Goal: Navigation & Orientation: Understand site structure

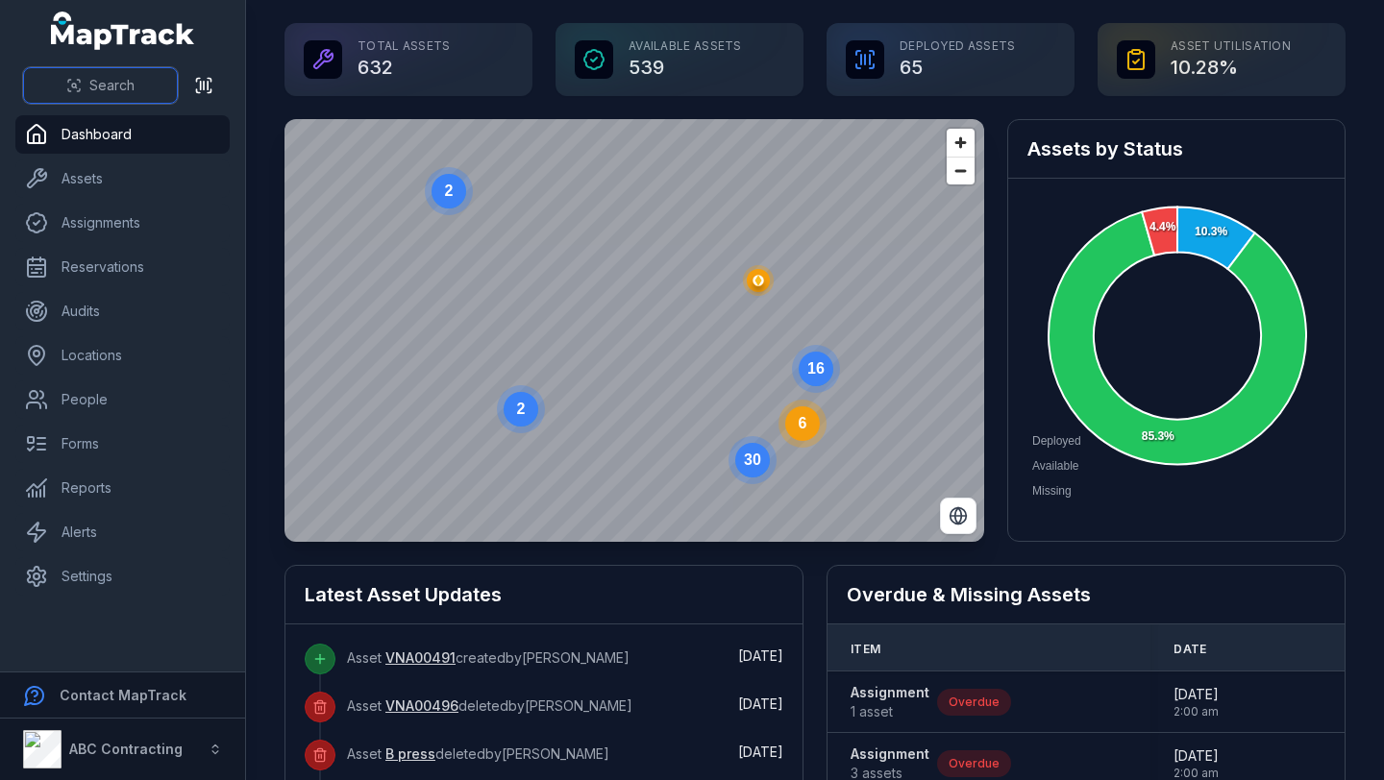
click at [109, 75] on button "Search" at bounding box center [100, 85] width 155 height 37
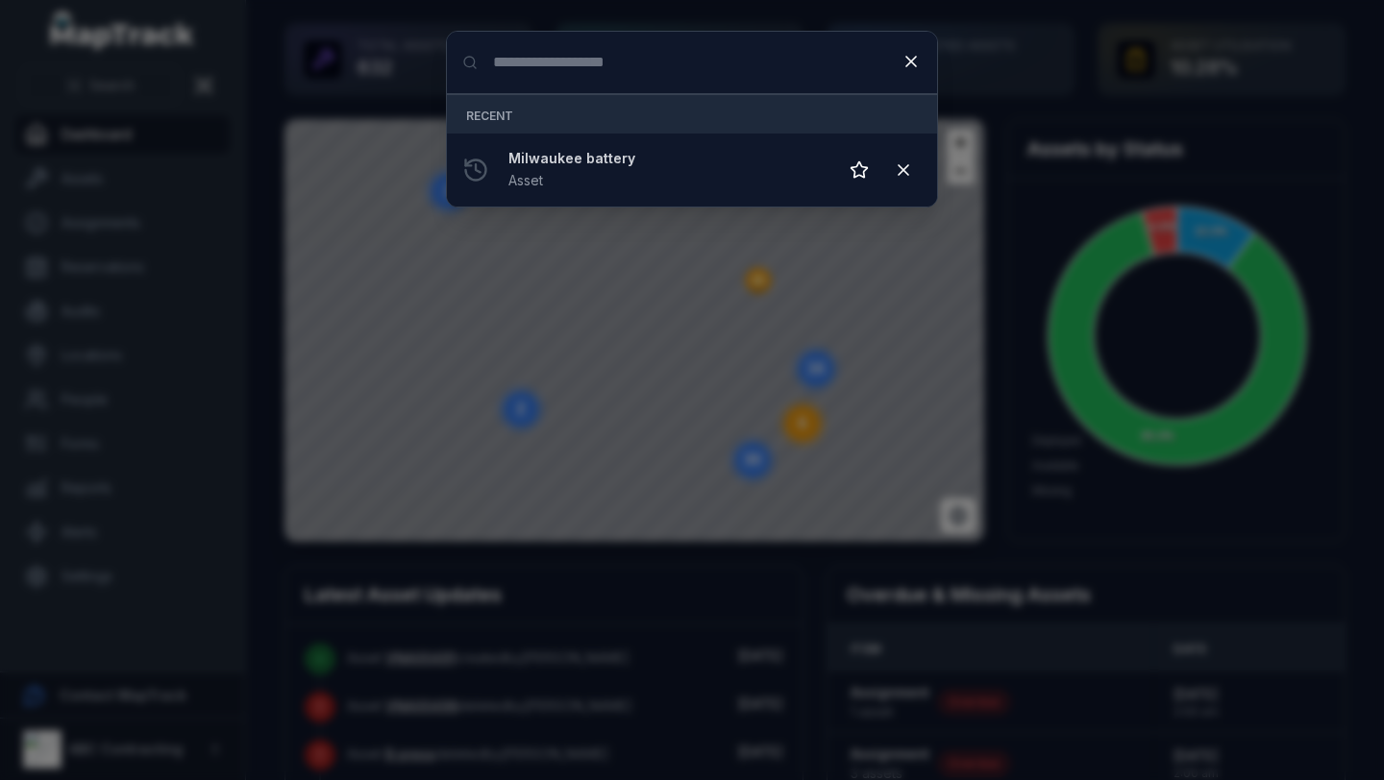
click at [674, 335] on div "Search for anything Recent Milwaukee battery Asset" at bounding box center [692, 390] width 1384 height 780
click at [920, 62] on button at bounding box center [911, 61] width 37 height 37
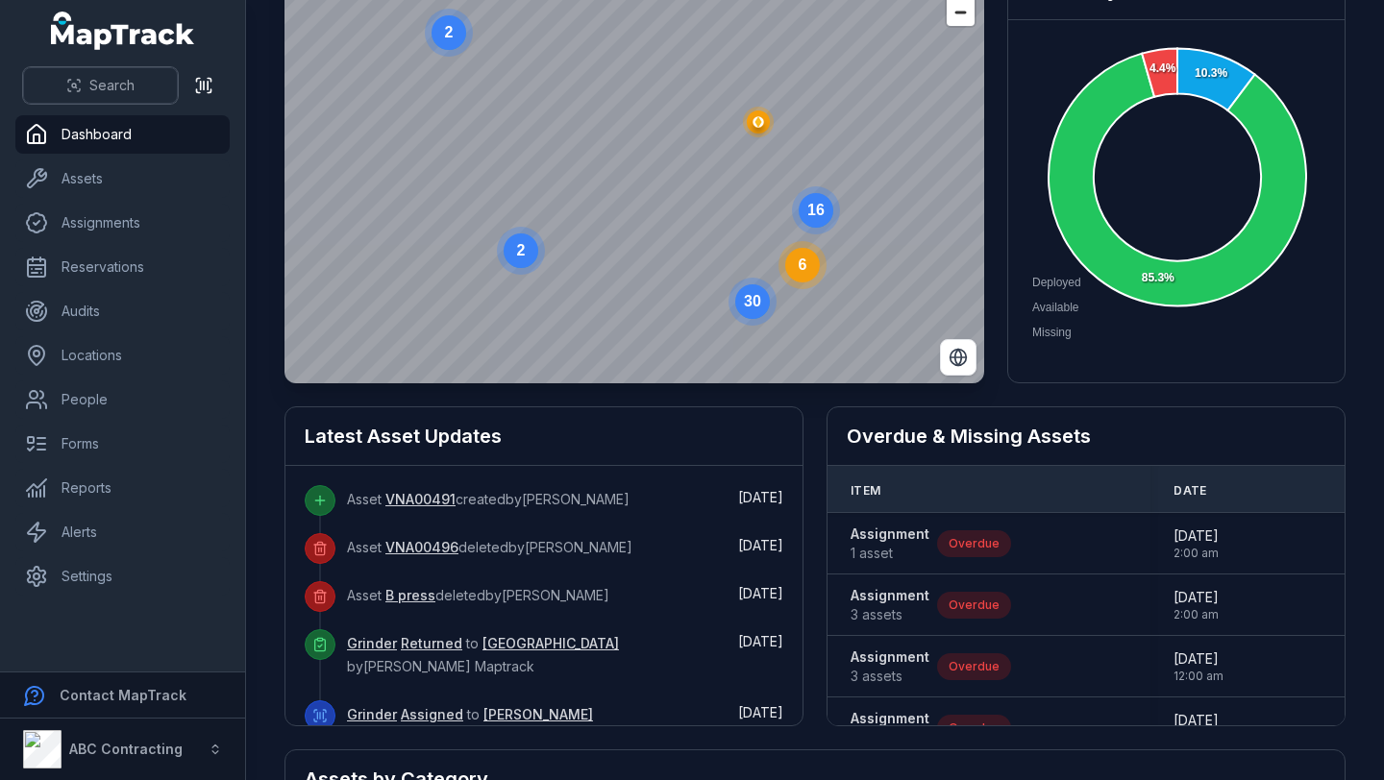
scroll to position [164, 0]
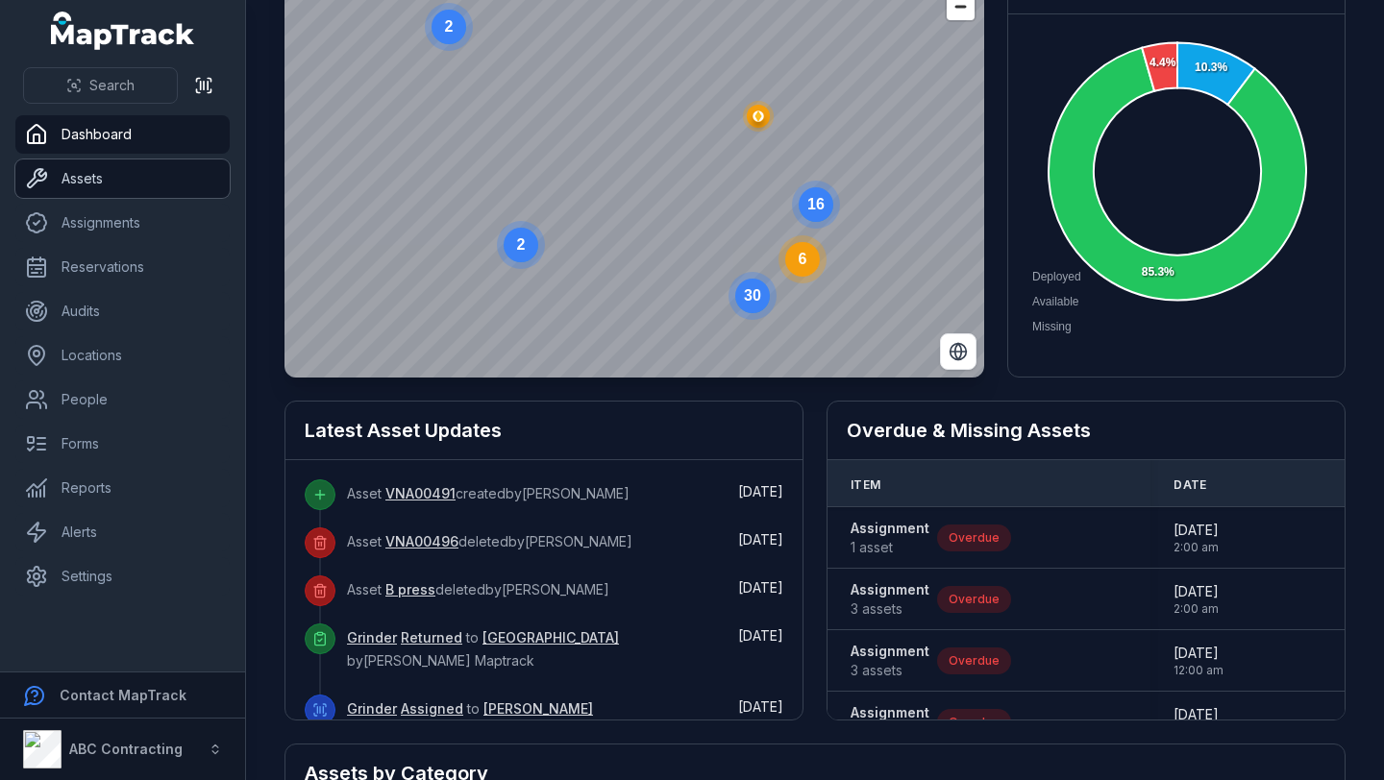
click at [96, 182] on link "Assets" at bounding box center [122, 178] width 214 height 38
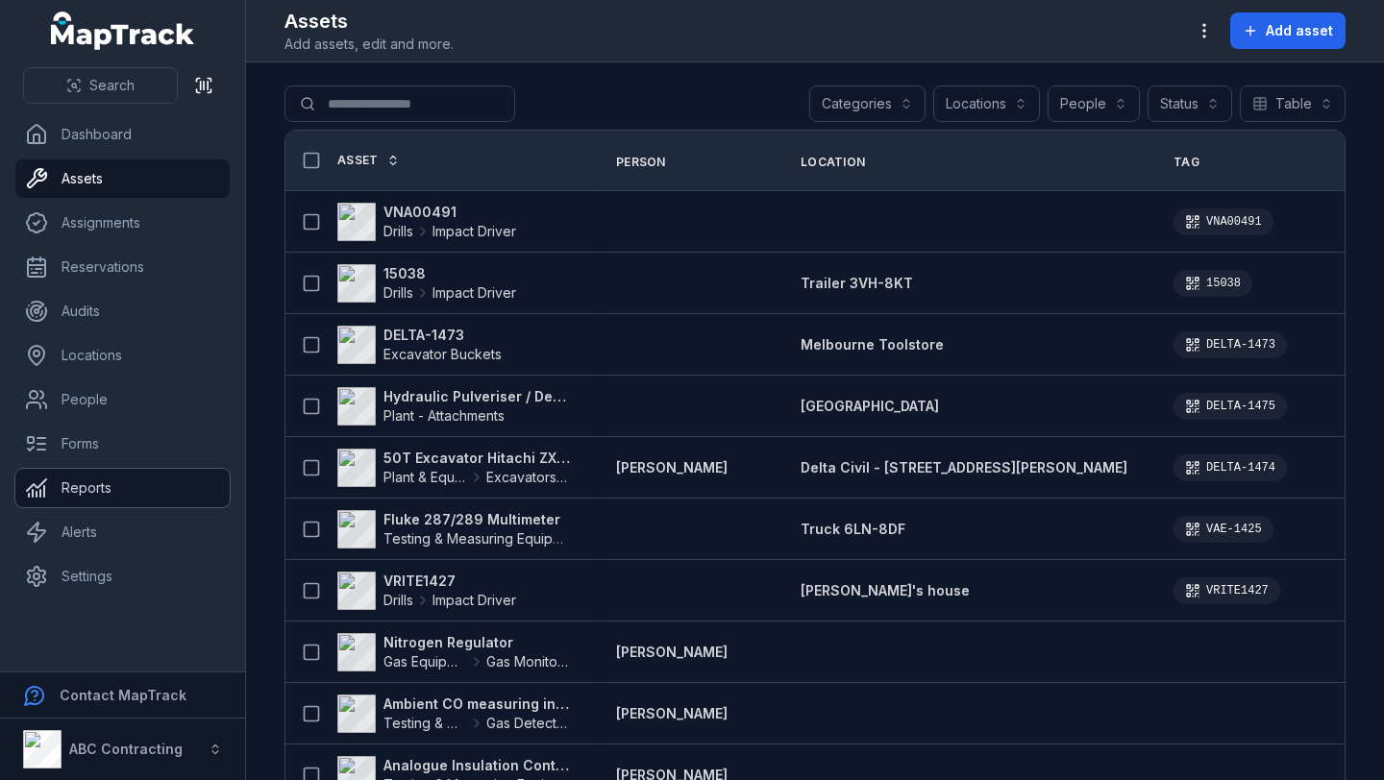
click at [82, 491] on link "Reports" at bounding box center [122, 488] width 214 height 38
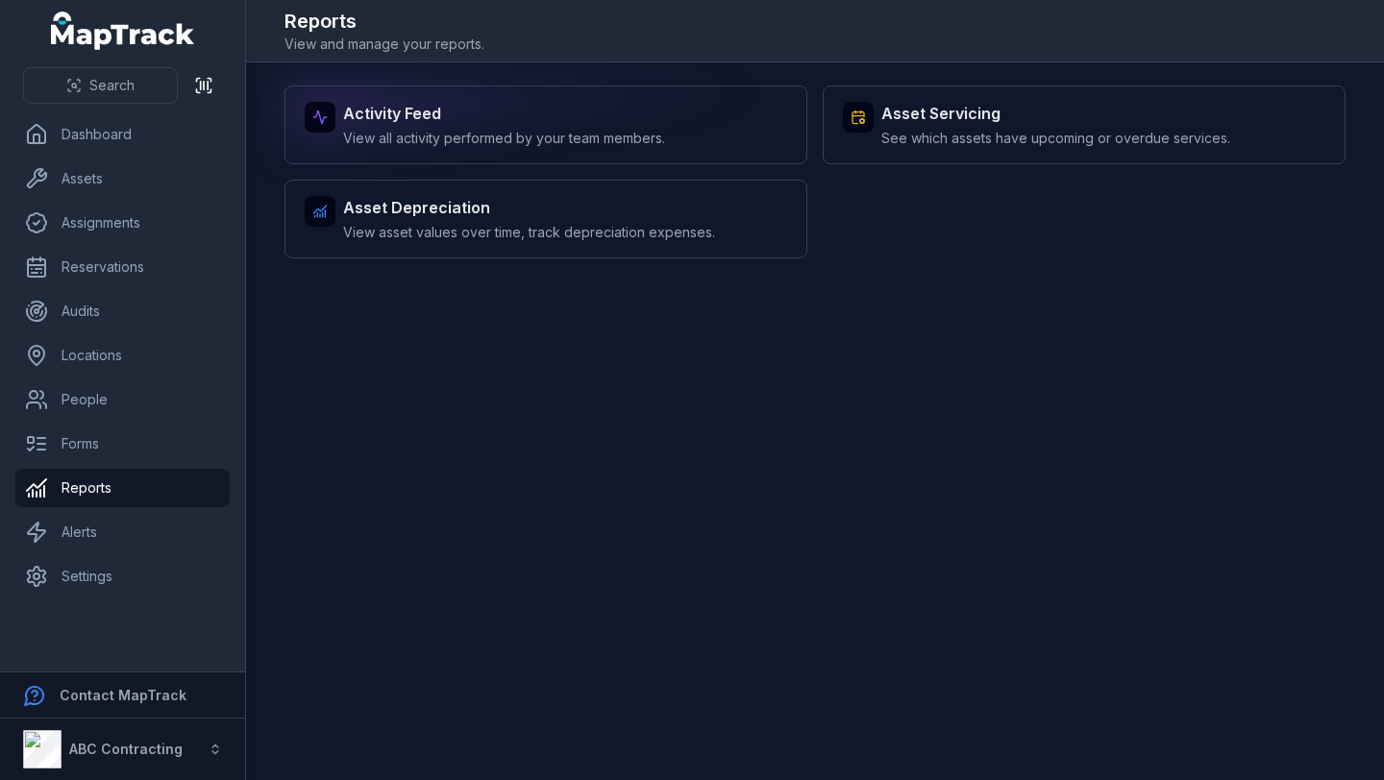
click at [401, 109] on strong "Activity Feed" at bounding box center [504, 113] width 322 height 23
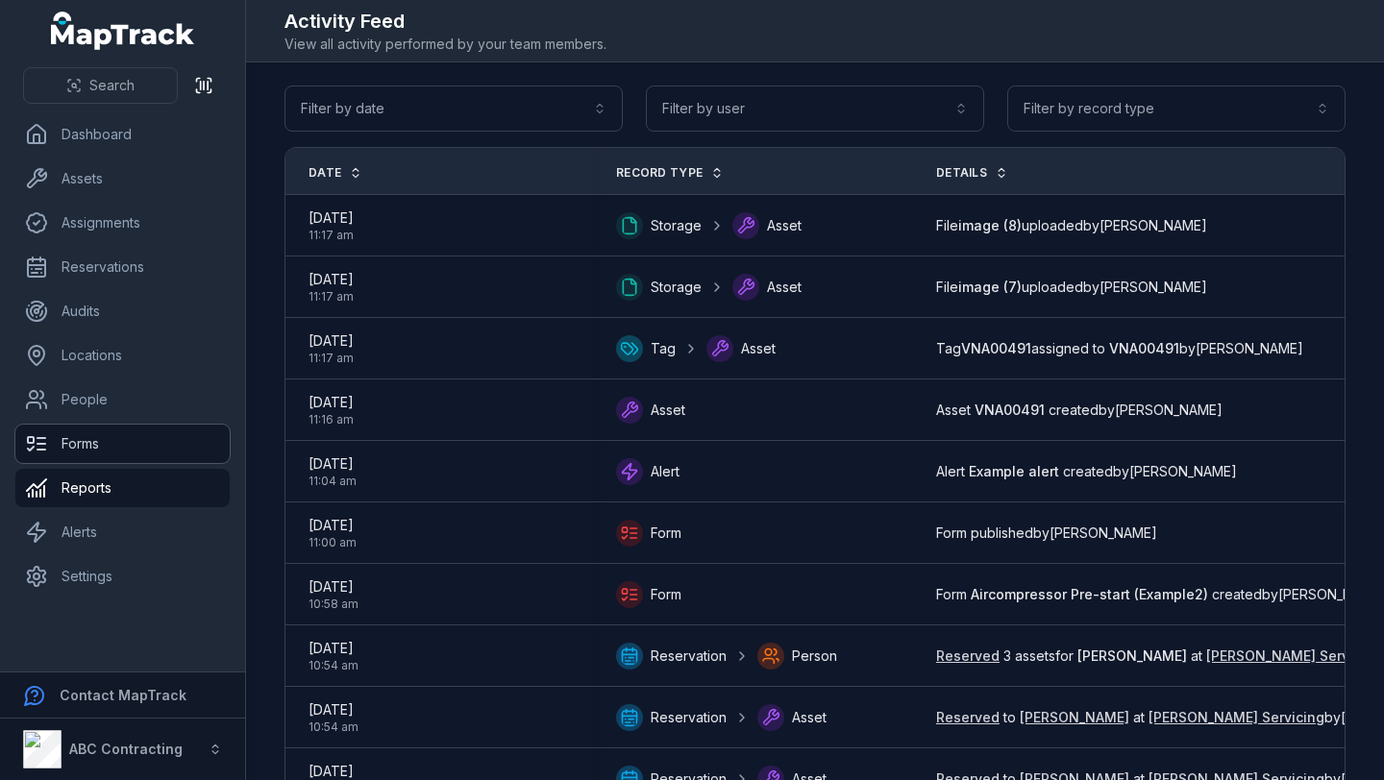
click at [76, 432] on link "Forms" at bounding box center [122, 444] width 214 height 38
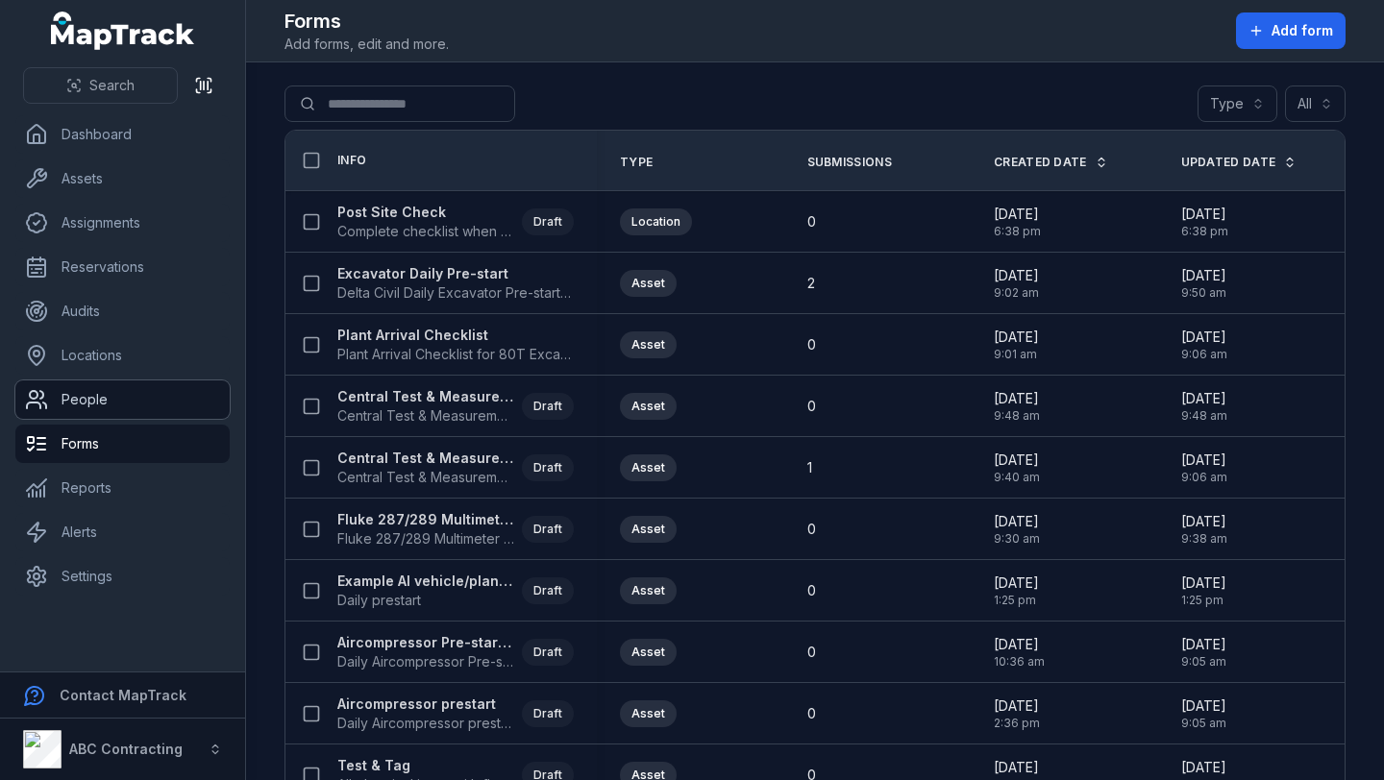
click at [98, 395] on link "People" at bounding box center [122, 399] width 214 height 38
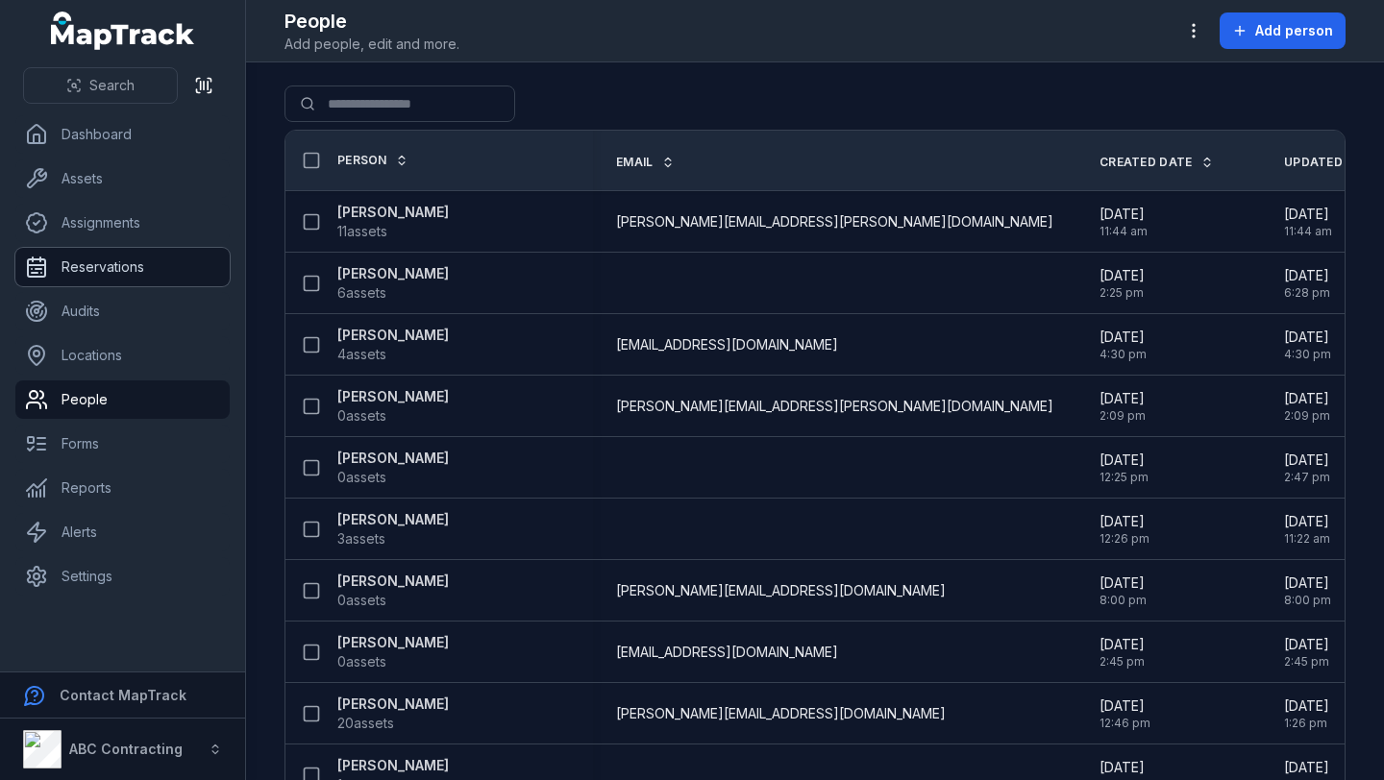
click at [108, 248] on link "Reservations" at bounding box center [122, 267] width 214 height 38
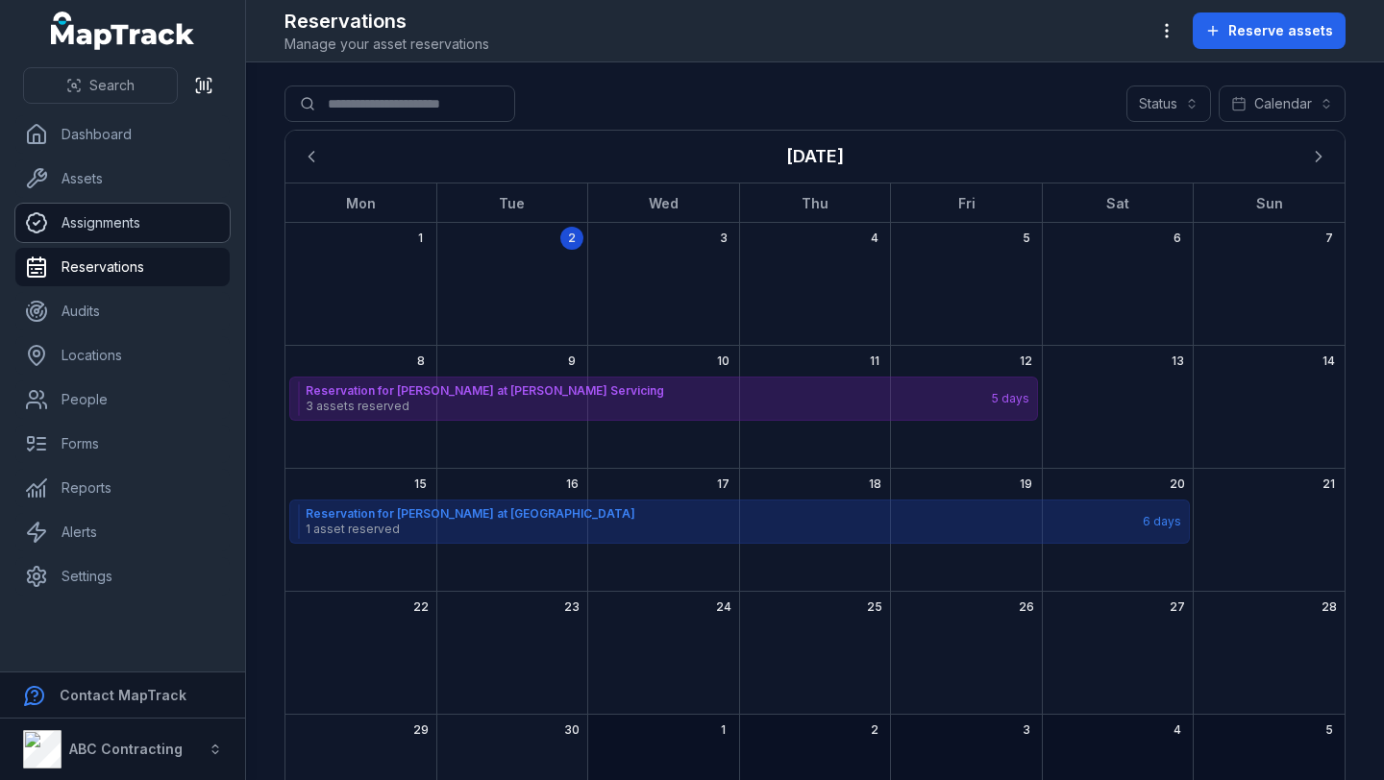
click at [115, 228] on link "Assignments" at bounding box center [122, 223] width 214 height 38
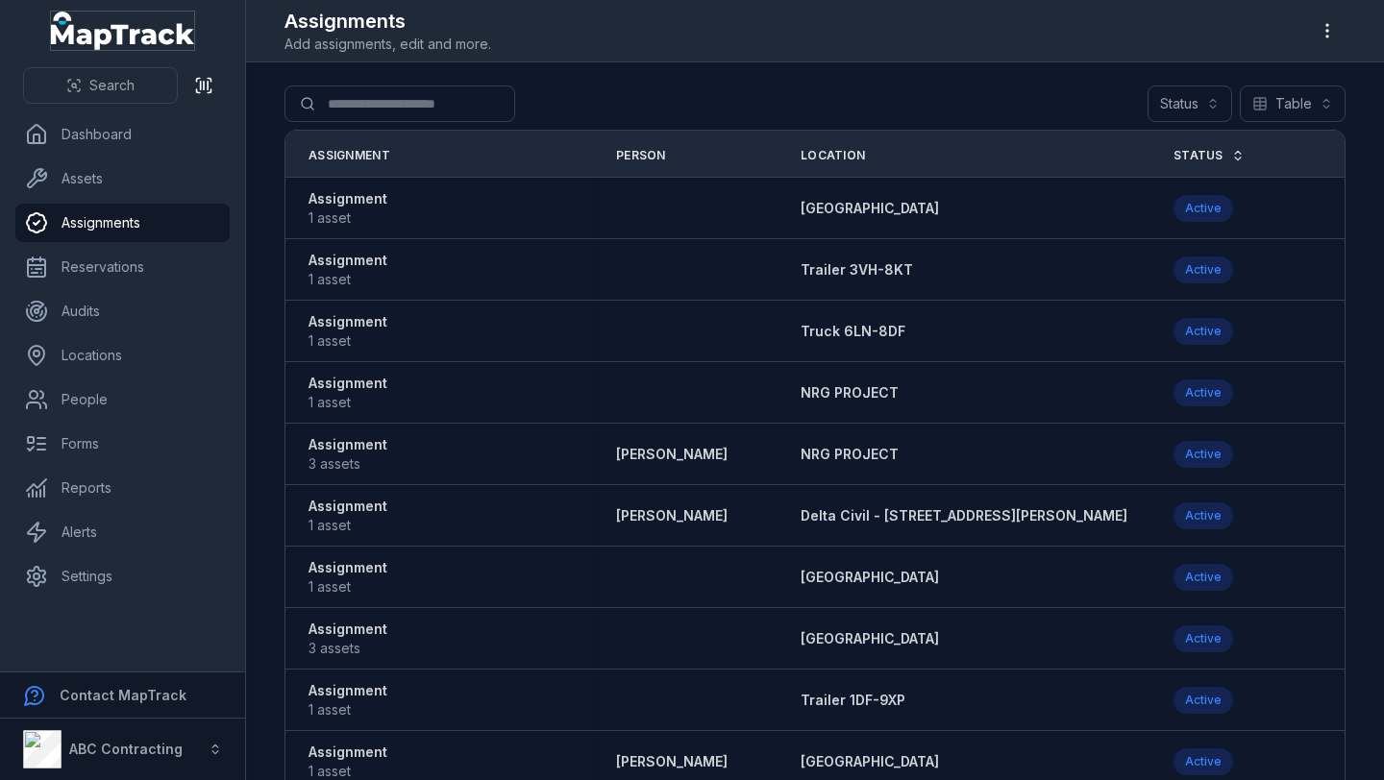
click at [75, 35] on icon "MapTrack" at bounding box center [123, 31] width 144 height 38
